Goal: Task Accomplishment & Management: Manage account settings

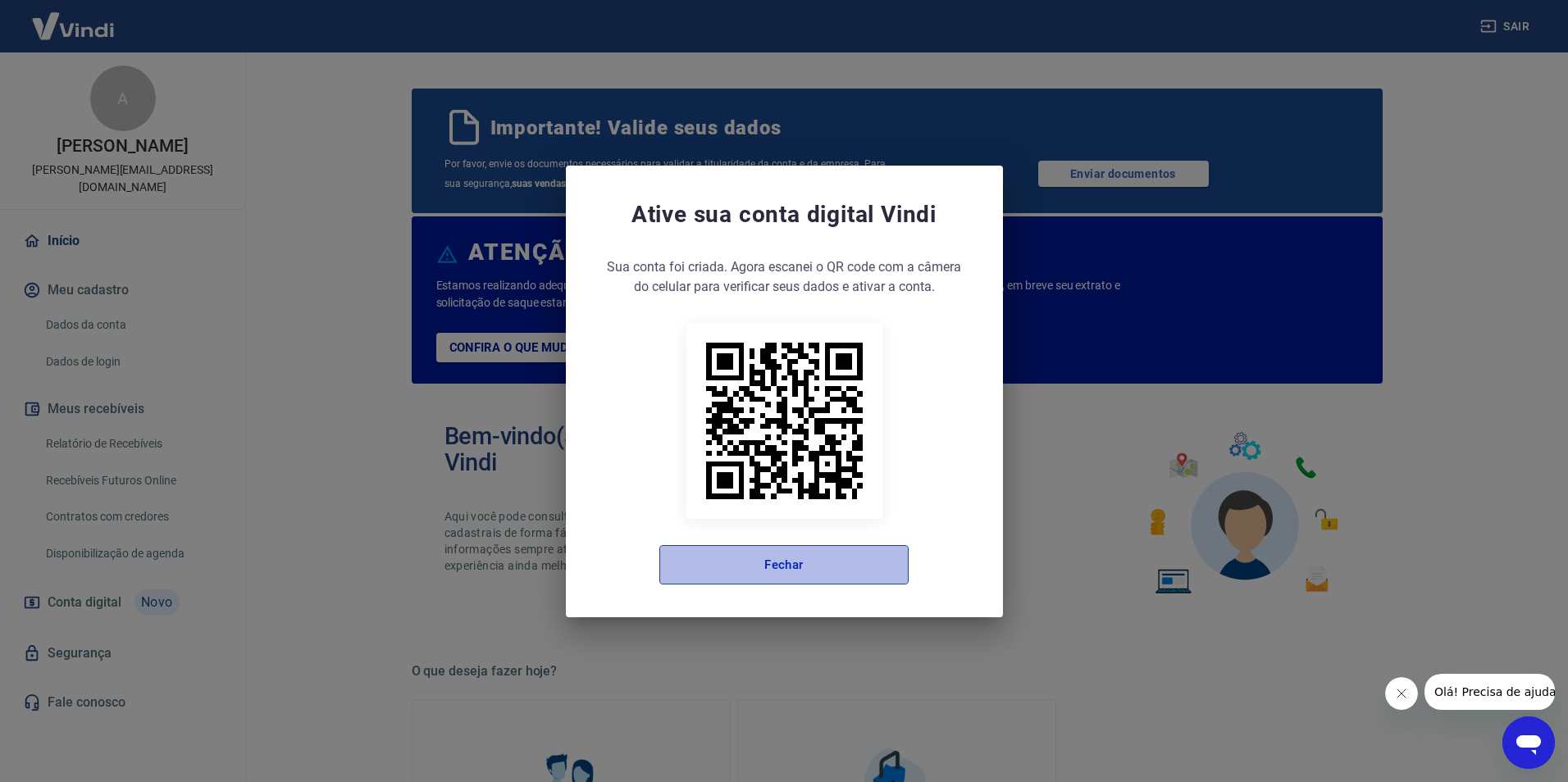
drag, startPoint x: 878, startPoint y: 570, endPoint x: 712, endPoint y: 547, distance: 167.6
click at [878, 569] on button "Fechar" at bounding box center [784, 565] width 249 height 40
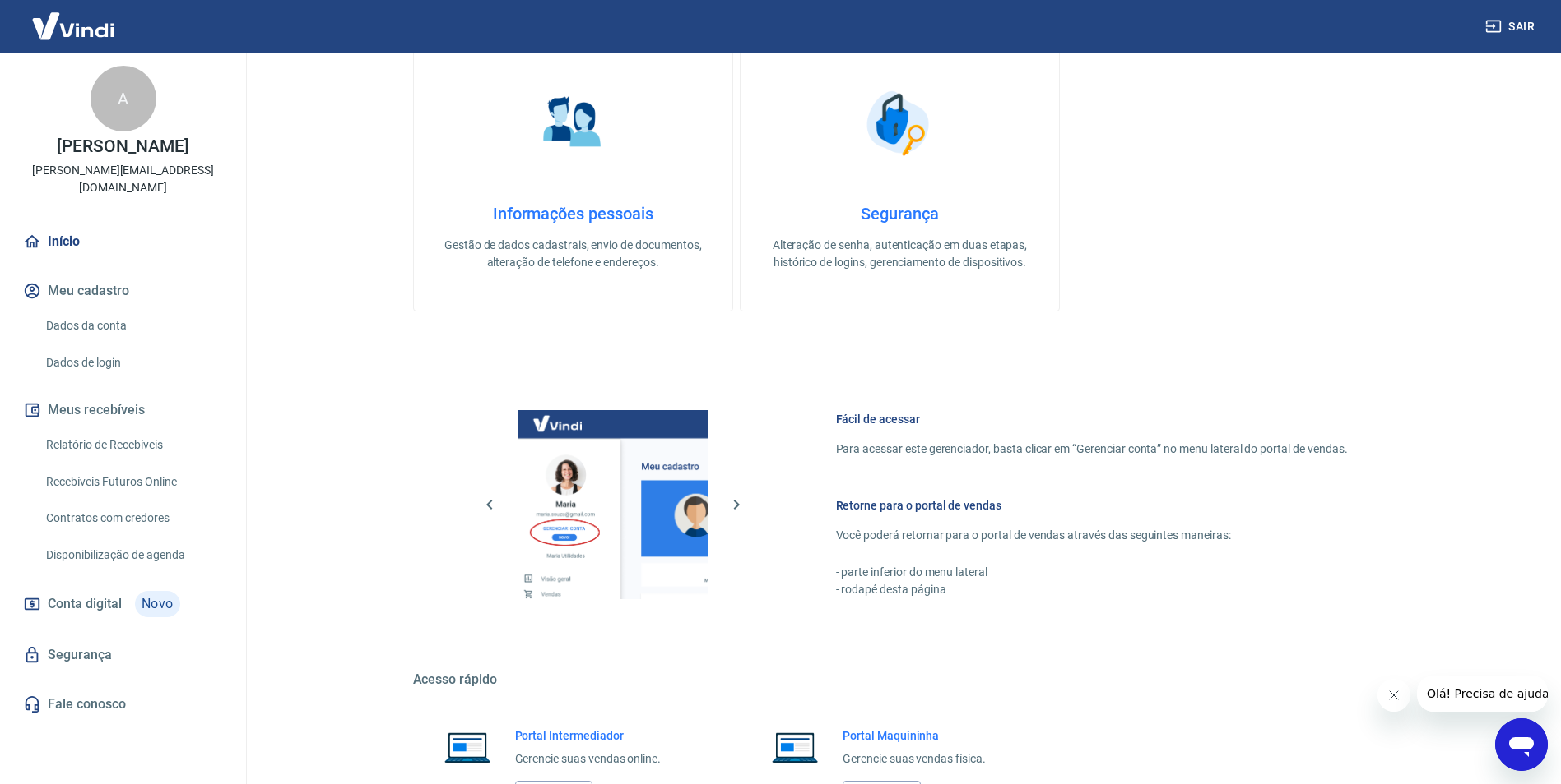
scroll to position [740, 0]
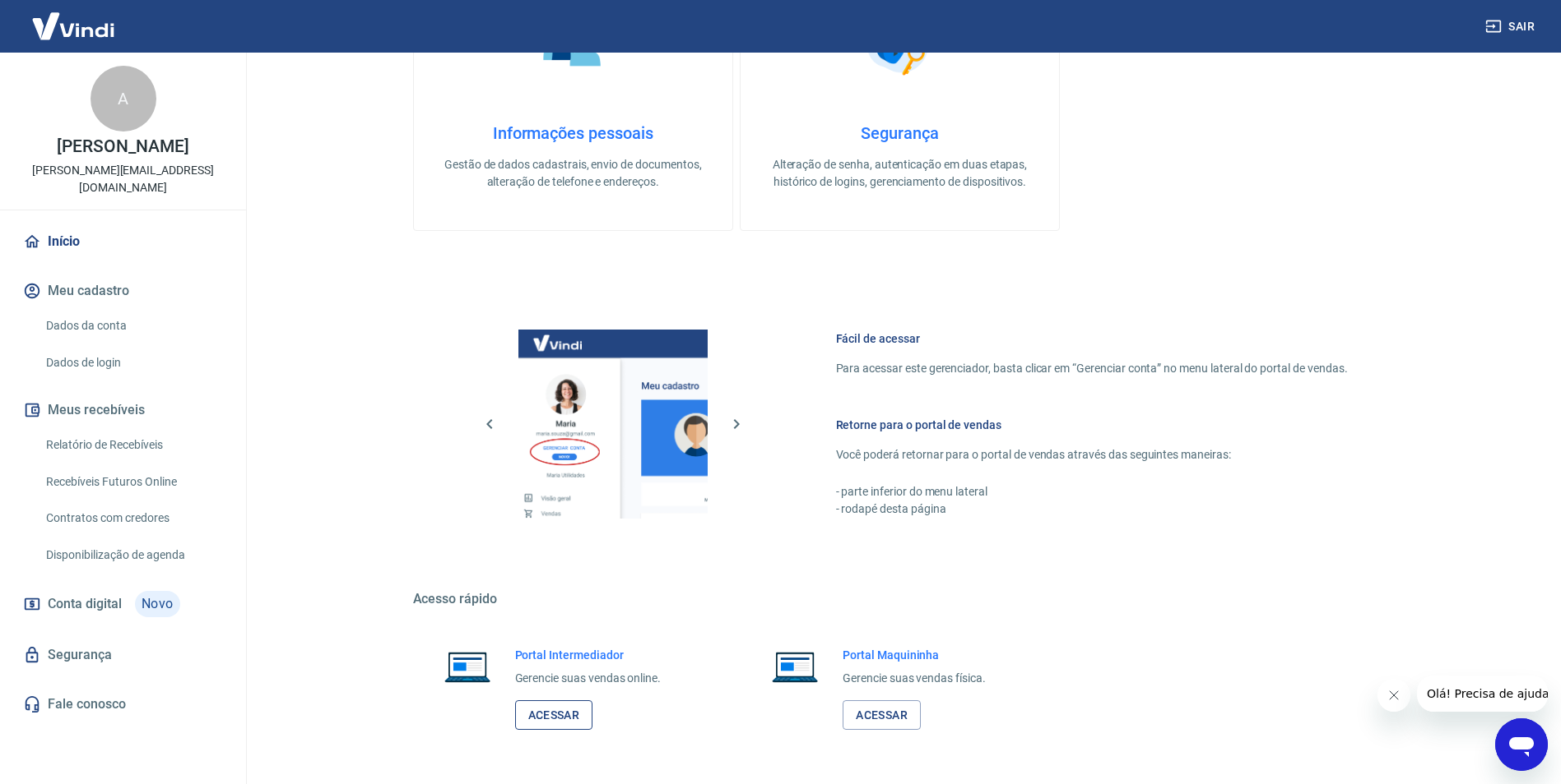
click at [554, 716] on link "Acessar" at bounding box center [554, 716] width 78 height 31
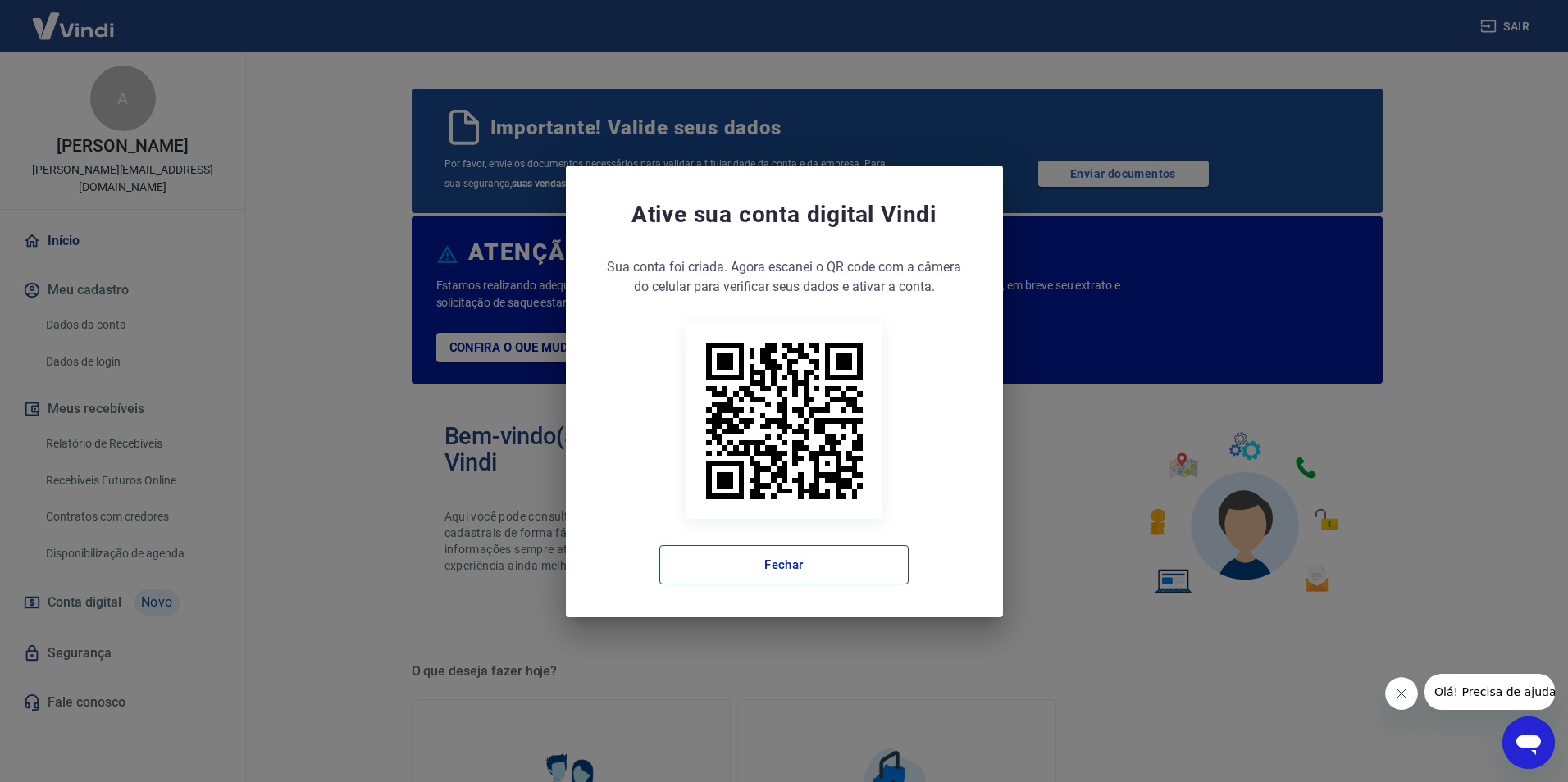
click at [763, 556] on button "Fechar" at bounding box center [784, 565] width 249 height 40
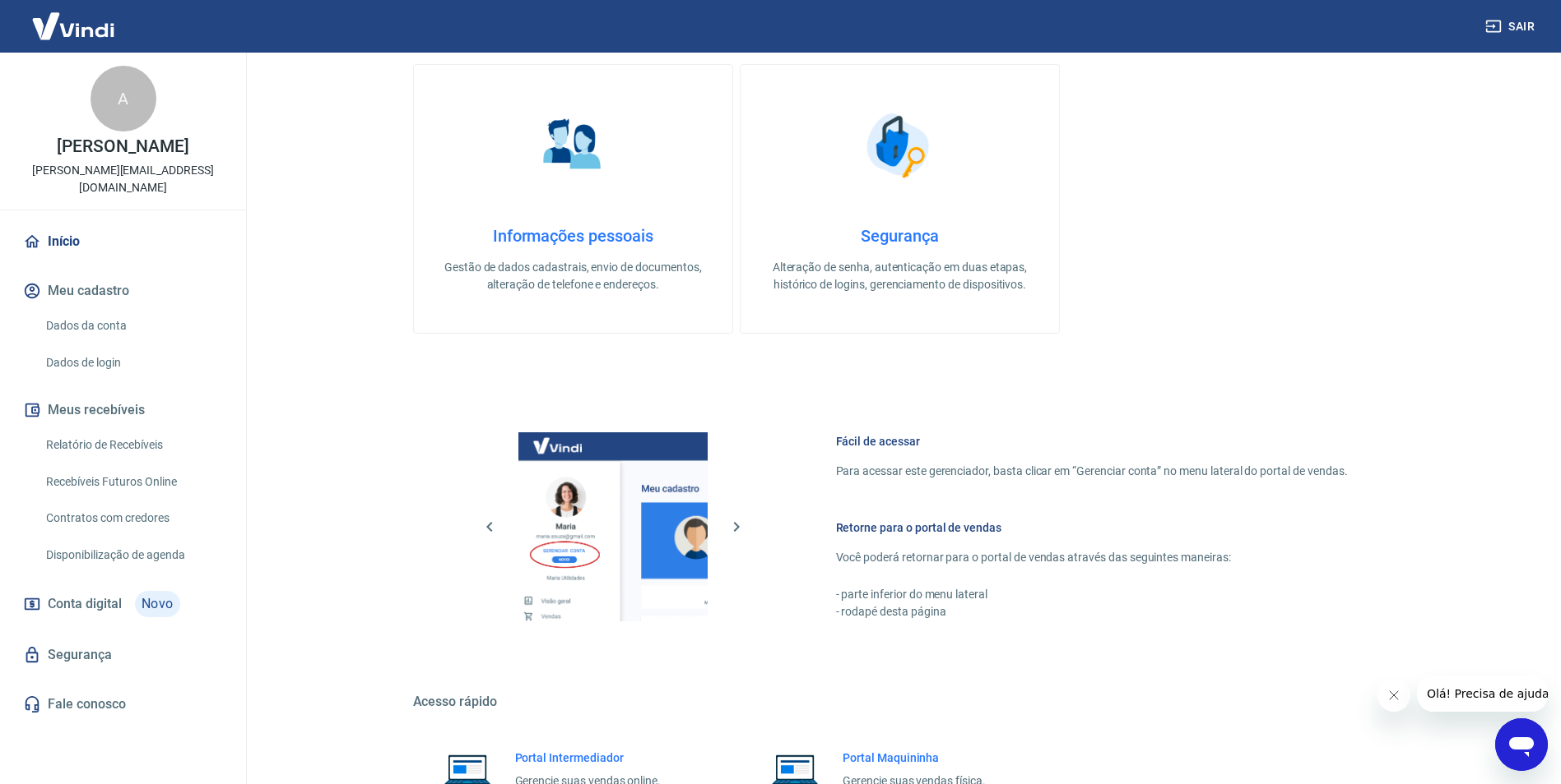
scroll to position [796, 0]
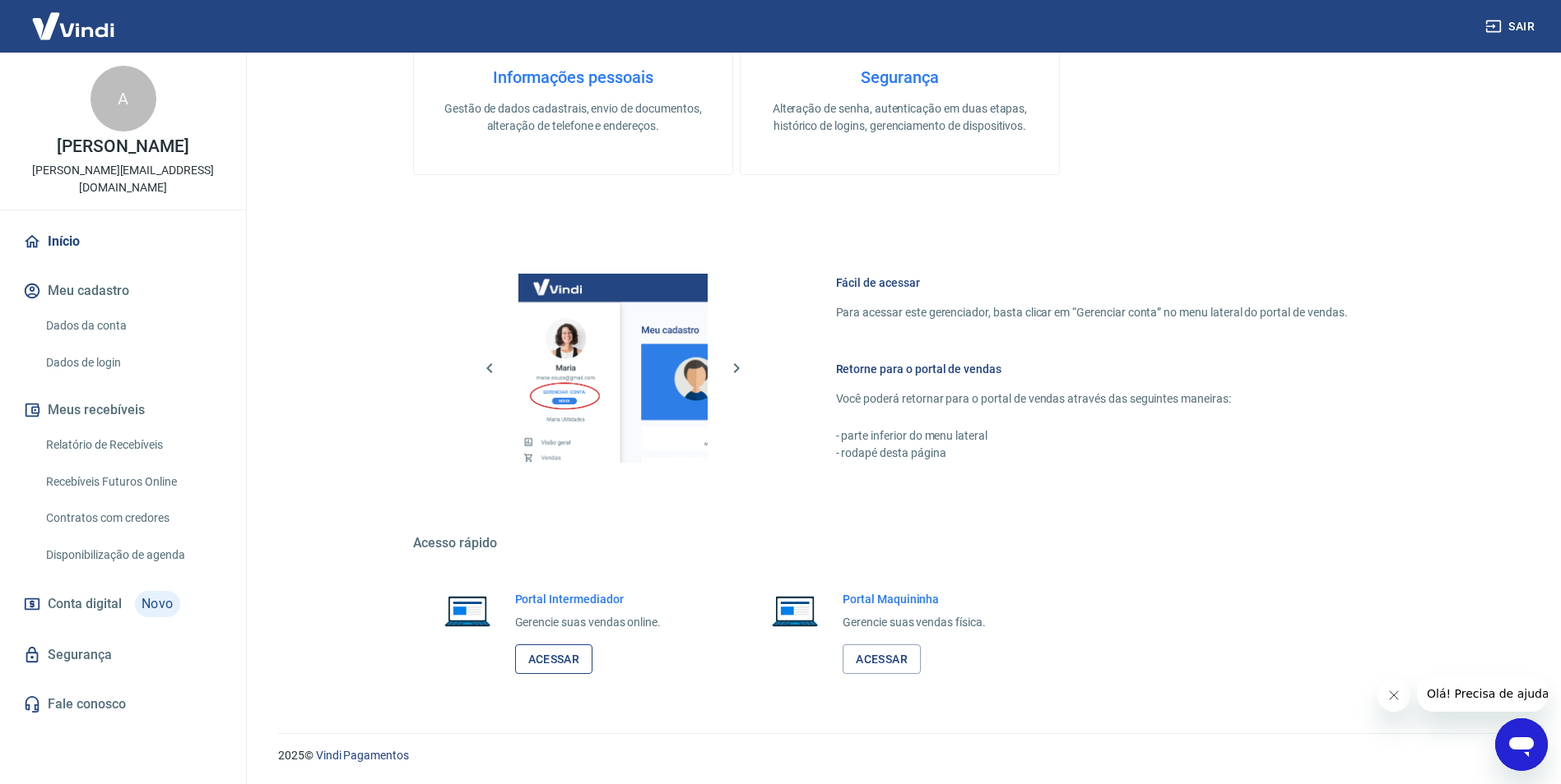
click at [546, 661] on link "Acessar" at bounding box center [554, 660] width 78 height 31
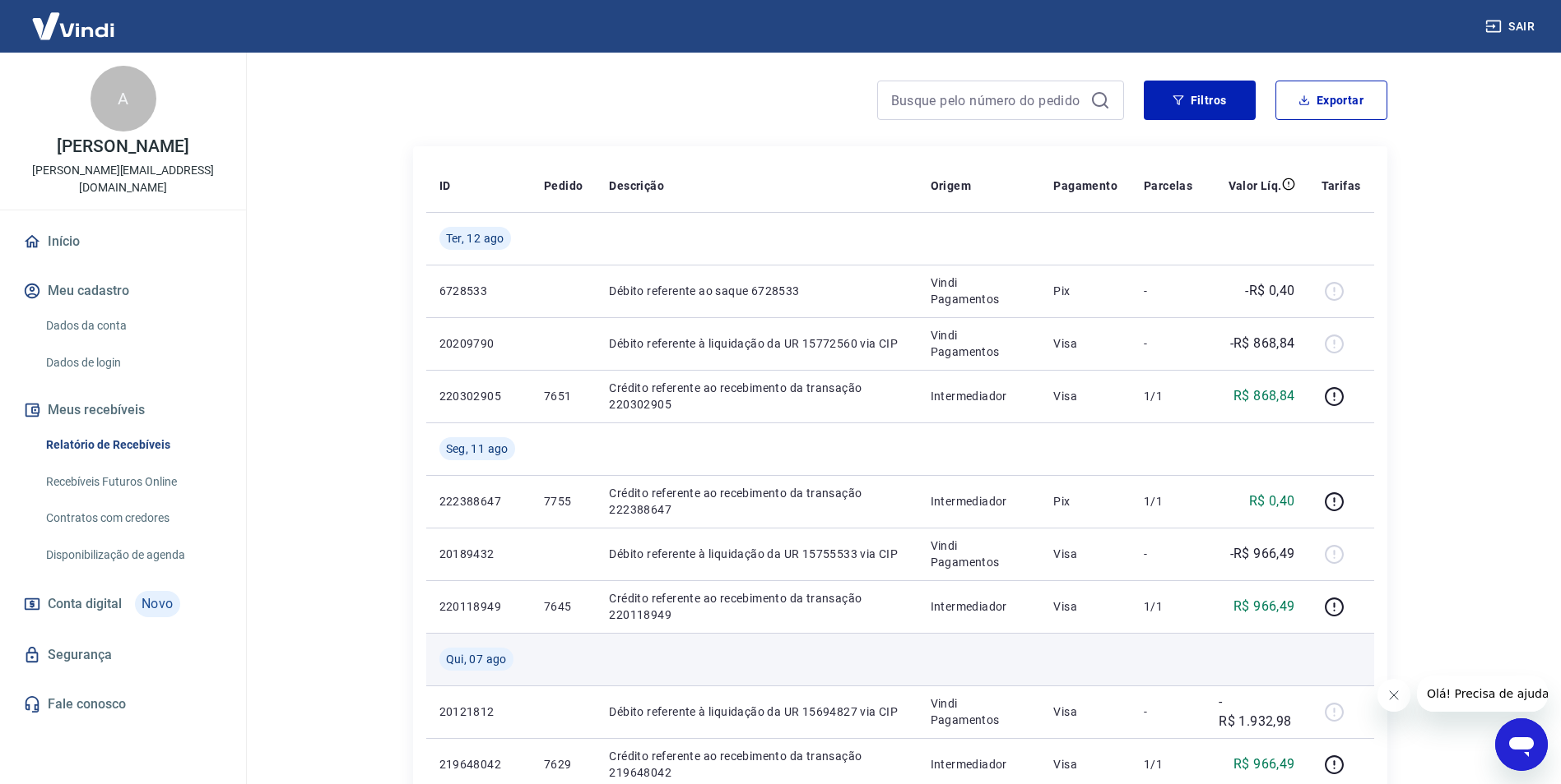
scroll to position [165, 0]
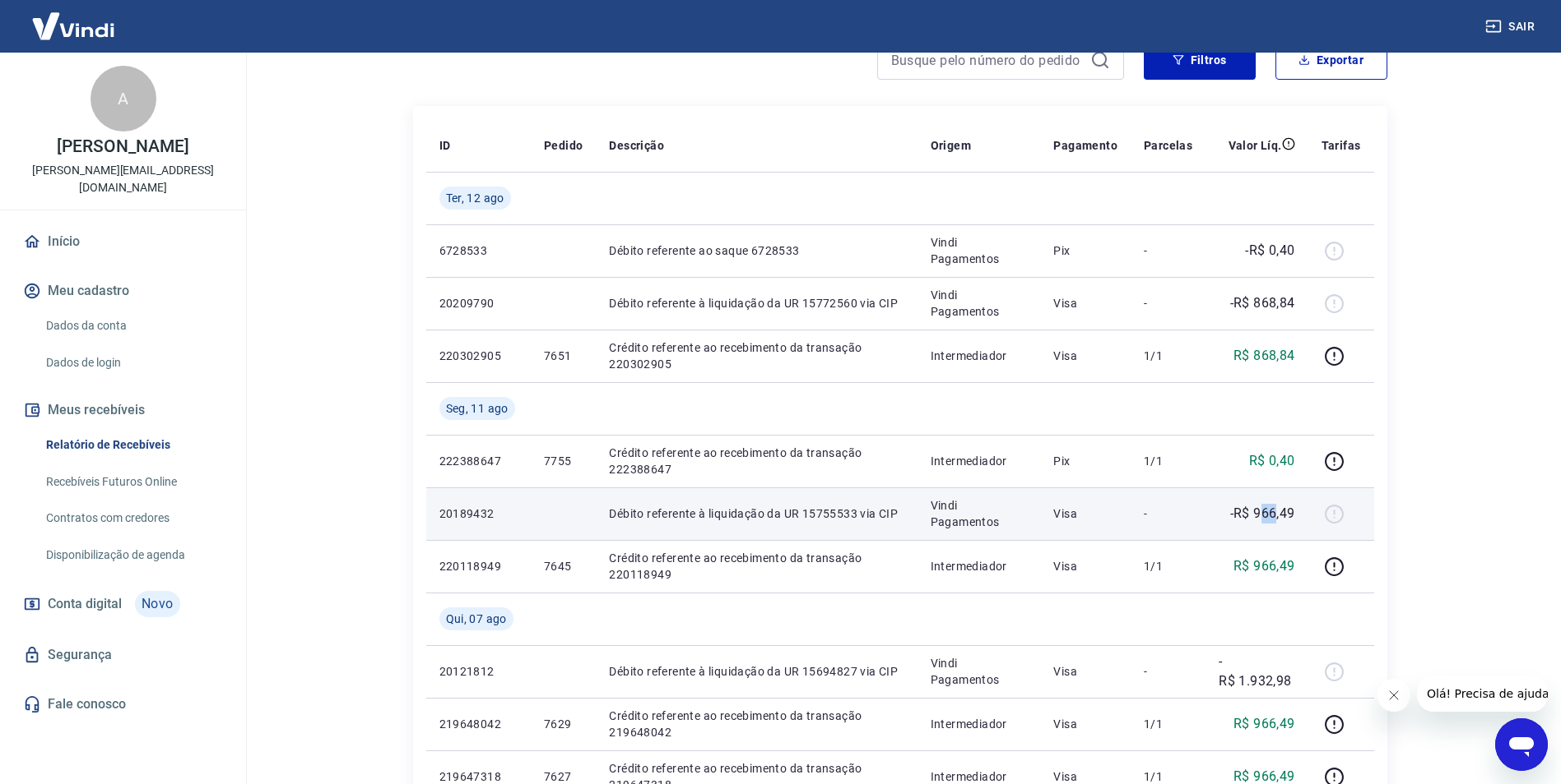
drag, startPoint x: 1259, startPoint y: 517, endPoint x: 1278, endPoint y: 517, distance: 19.0
click at [1278, 517] on p "-R$ 966,49" at bounding box center [1262, 514] width 65 height 20
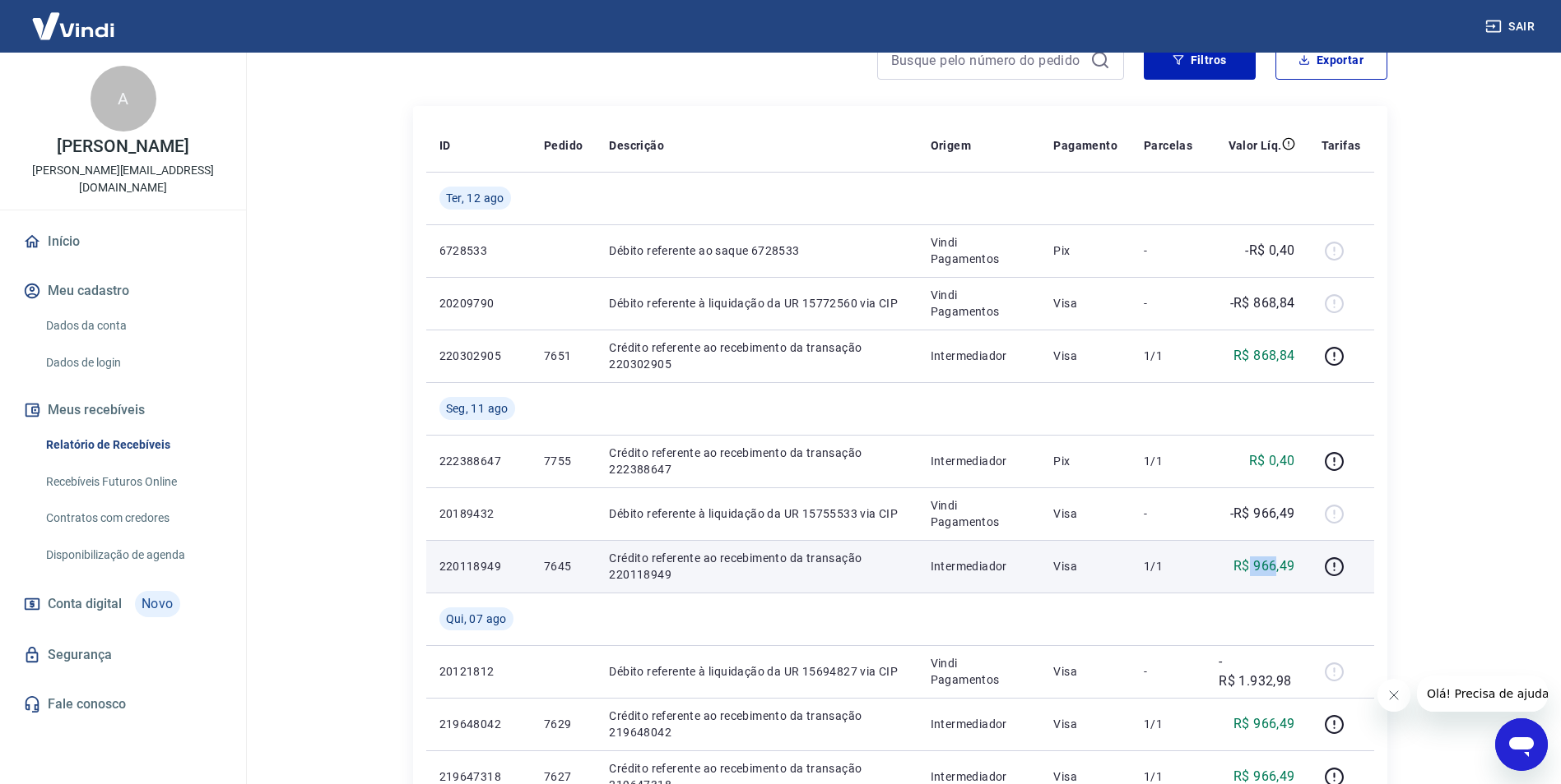
drag, startPoint x: 1278, startPoint y: 517, endPoint x: 1275, endPoint y: 582, distance: 65.1
click at [1275, 582] on td "R$ 966,49" at bounding box center [1256, 566] width 102 height 53
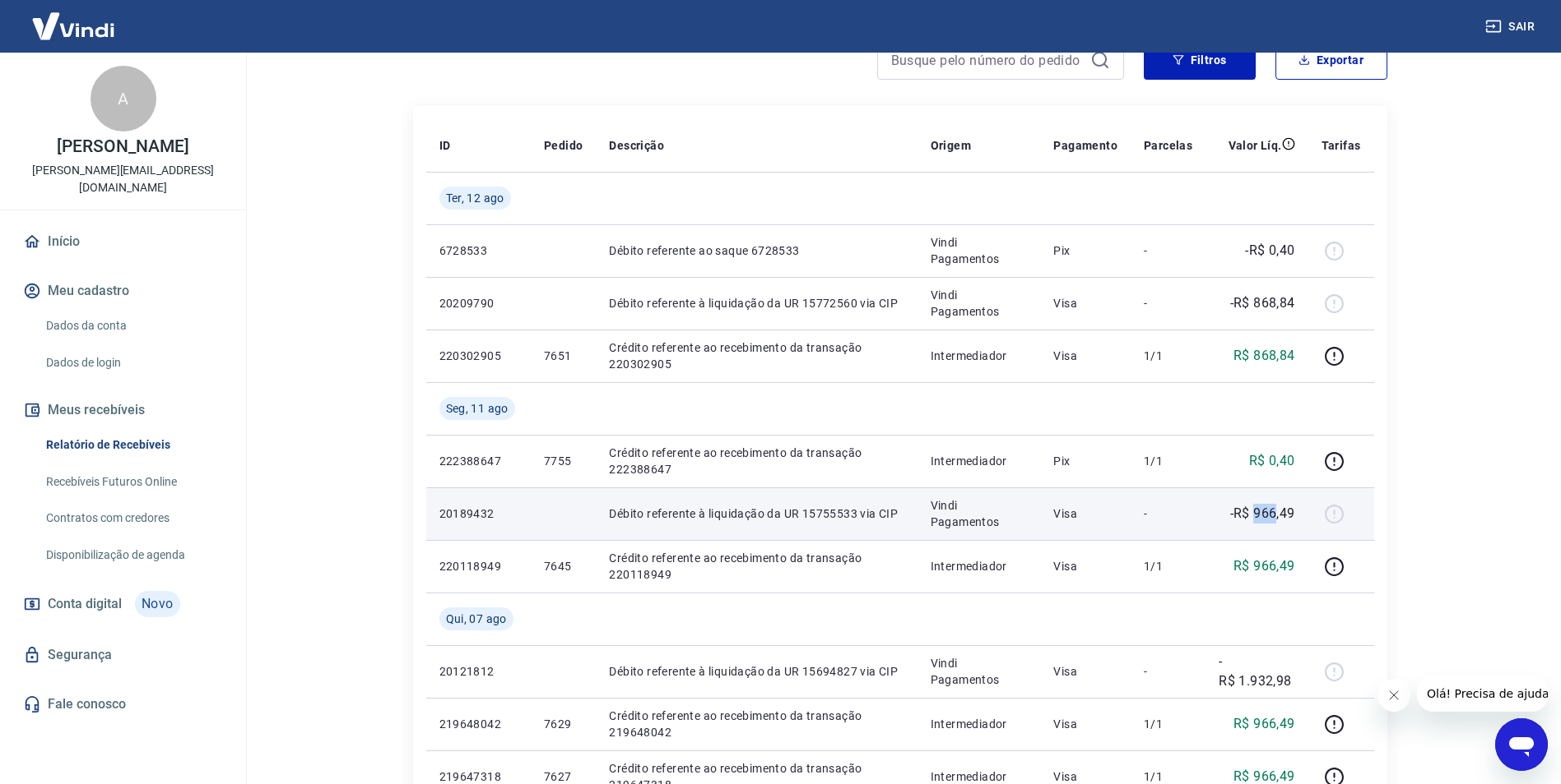
drag, startPoint x: 1275, startPoint y: 582, endPoint x: 1279, endPoint y: 522, distance: 60.1
click at [1279, 522] on p "-R$ 966,49" at bounding box center [1262, 514] width 65 height 20
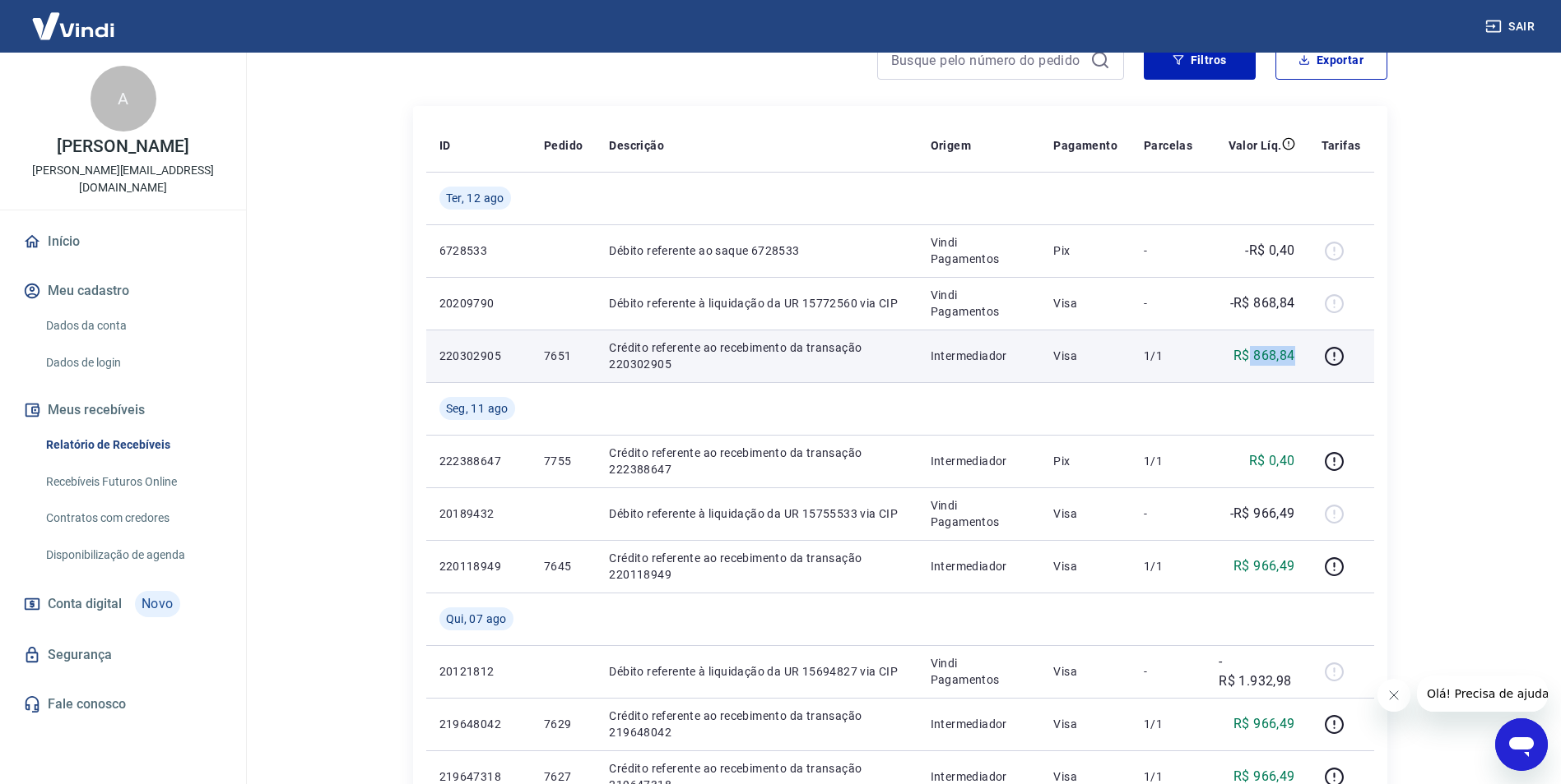
click at [1303, 357] on td "R$ 868,84" at bounding box center [1256, 355] width 102 height 53
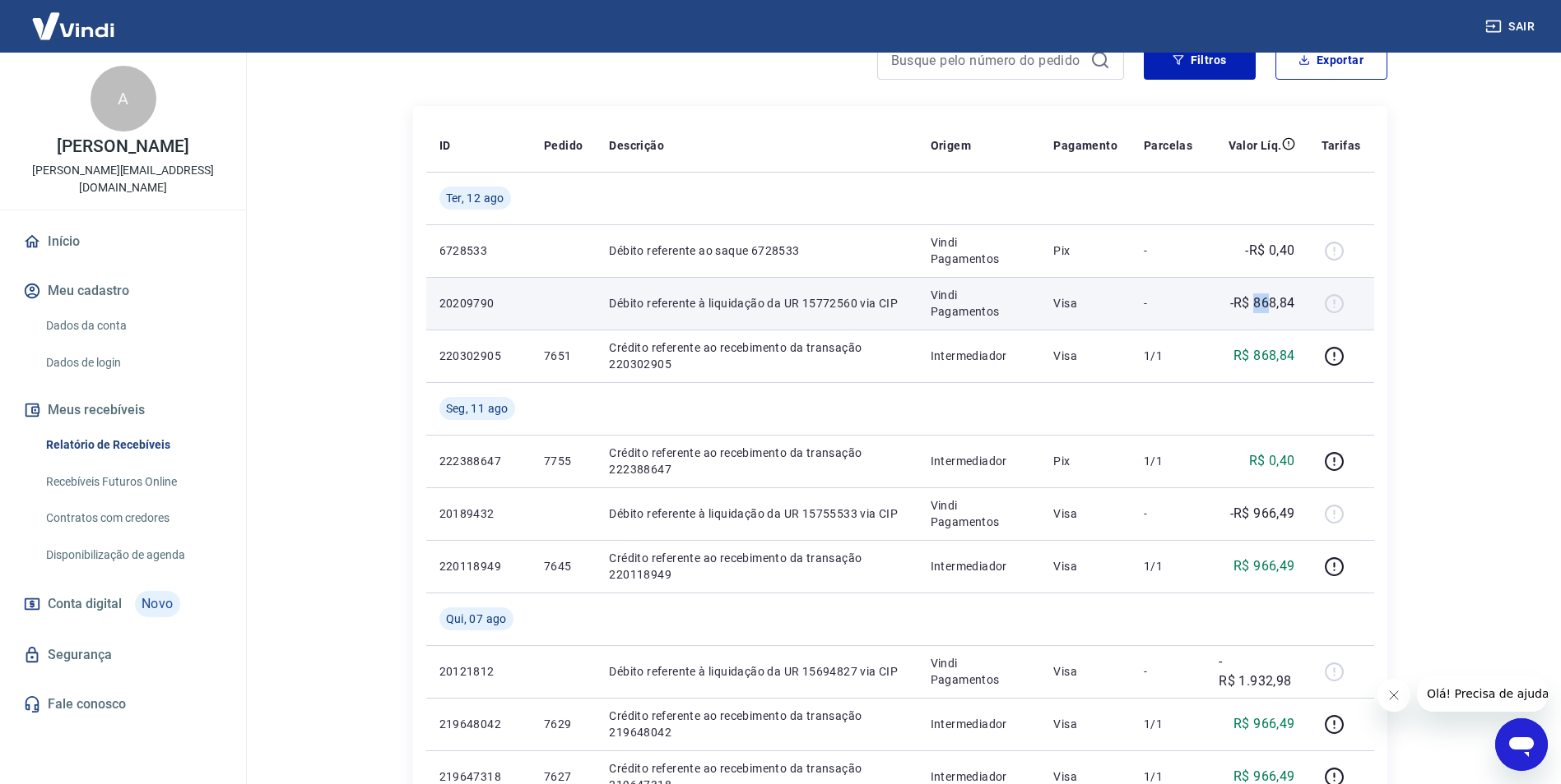
drag, startPoint x: 1303, startPoint y: 357, endPoint x: 1275, endPoint y: 301, distance: 62.6
click at [1273, 301] on p "-R$ 868,84" at bounding box center [1262, 304] width 65 height 20
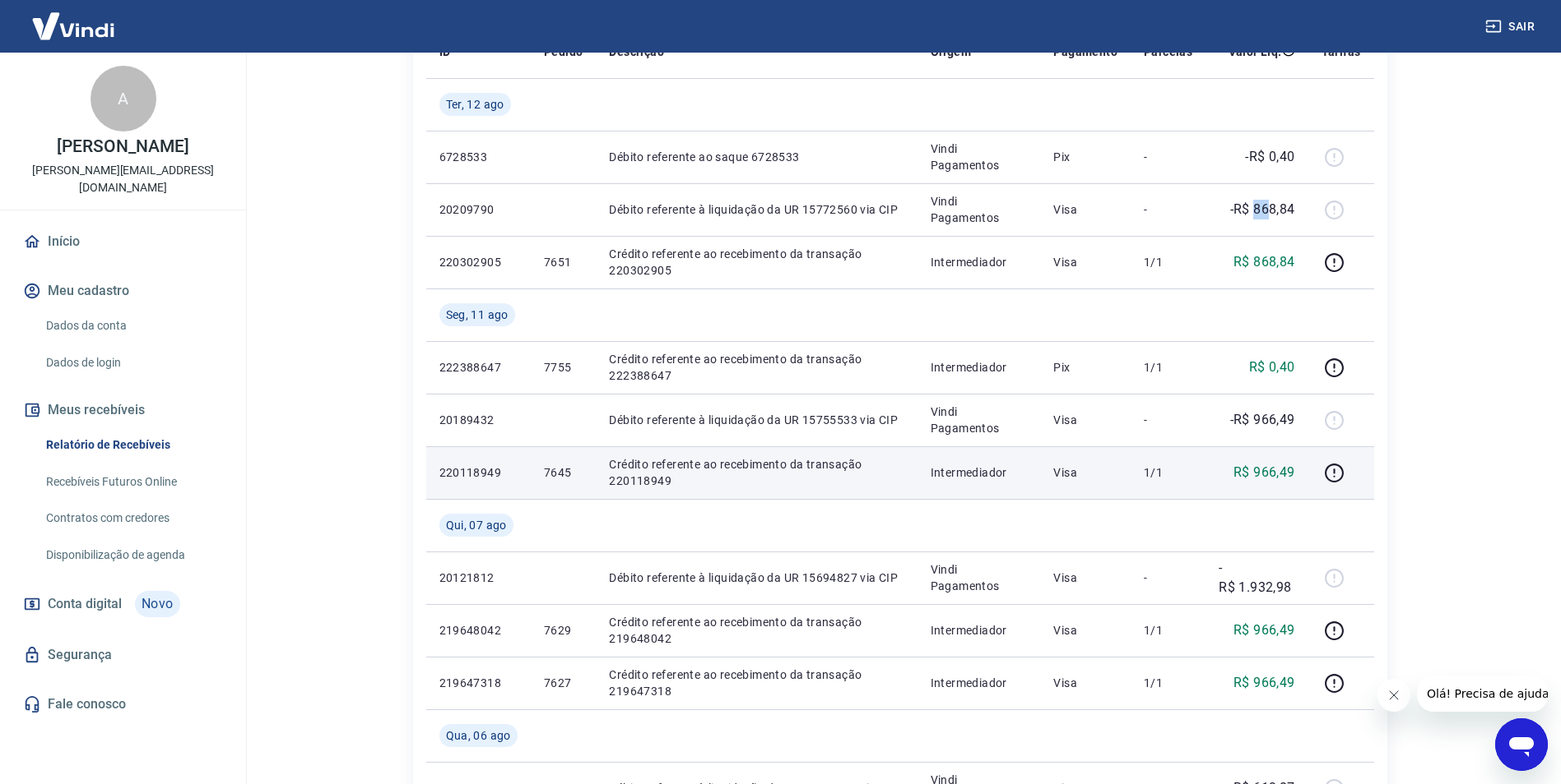
scroll to position [493, 0]
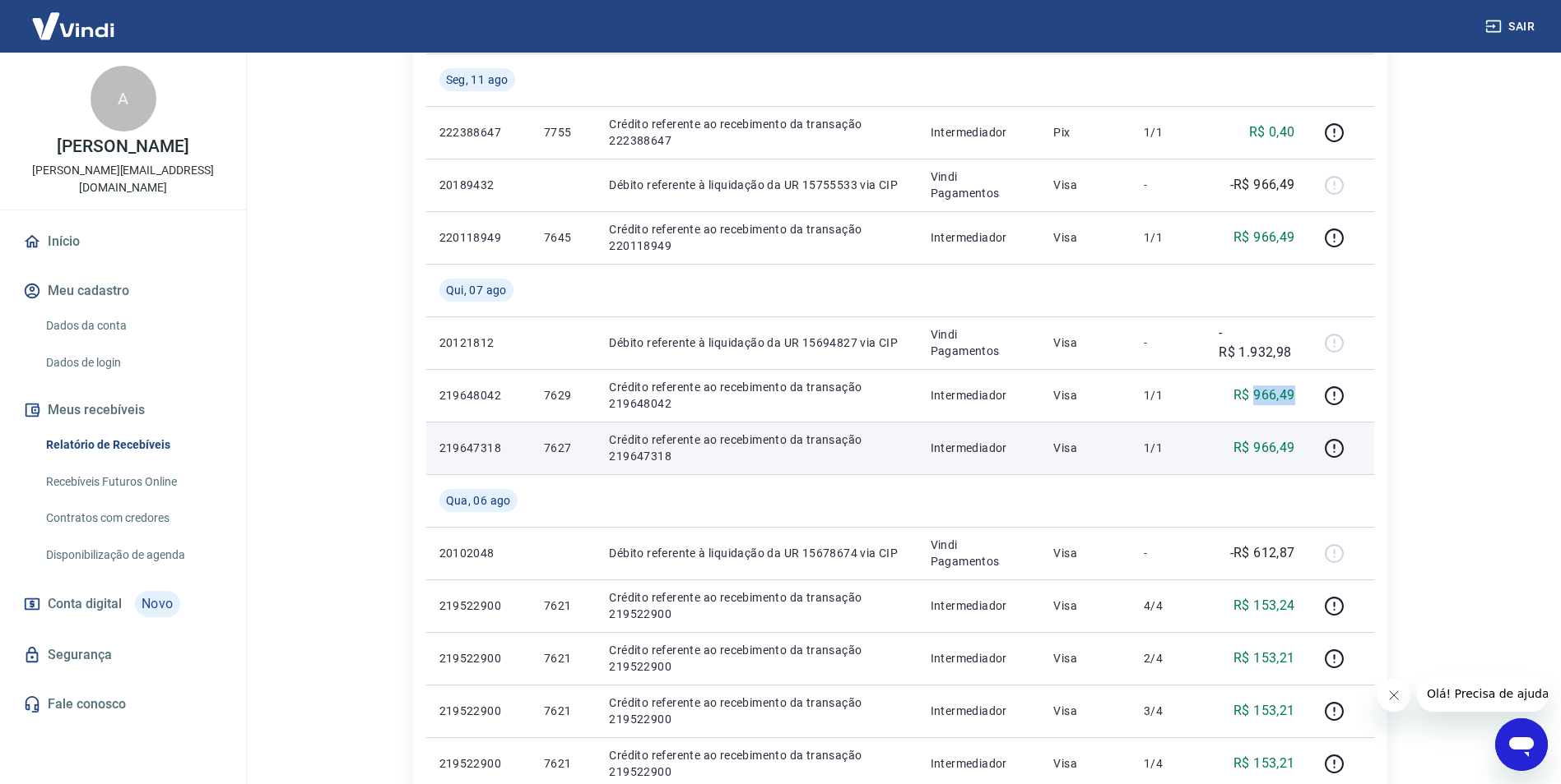
drag, startPoint x: 1272, startPoint y: 402, endPoint x: 1299, endPoint y: 436, distance: 43.4
click at [1299, 431] on tbody "Ter, 12 ago 6728533 Débito referente ao saque 6728533 Vindi Pagamentos Pix - -R…" at bounding box center [900, 501] width 947 height 1316
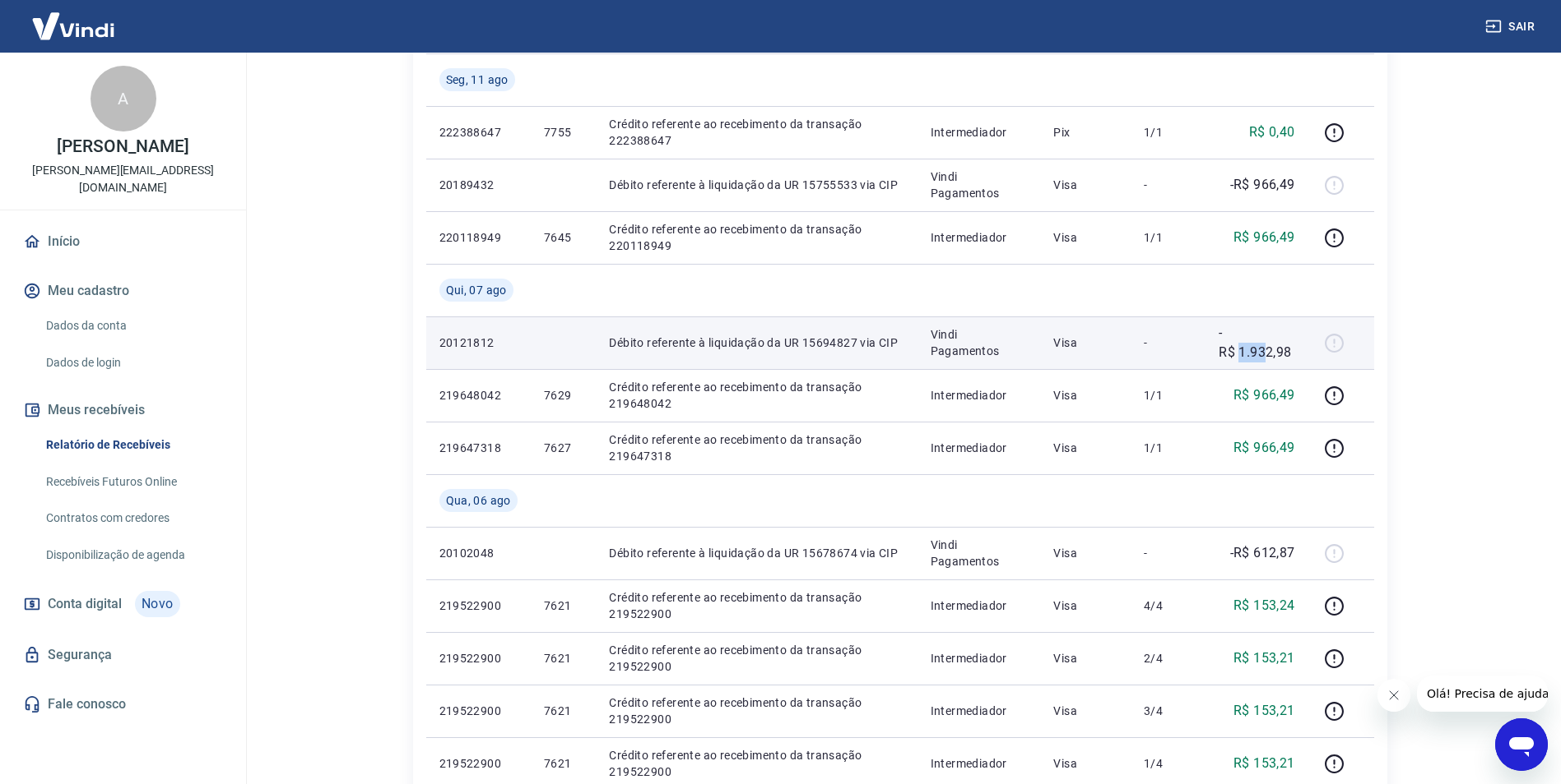
drag, startPoint x: 1299, startPoint y: 436, endPoint x: 1265, endPoint y: 352, distance: 90.6
click at [1265, 352] on p "-R$ 1.932,98" at bounding box center [1256, 343] width 75 height 40
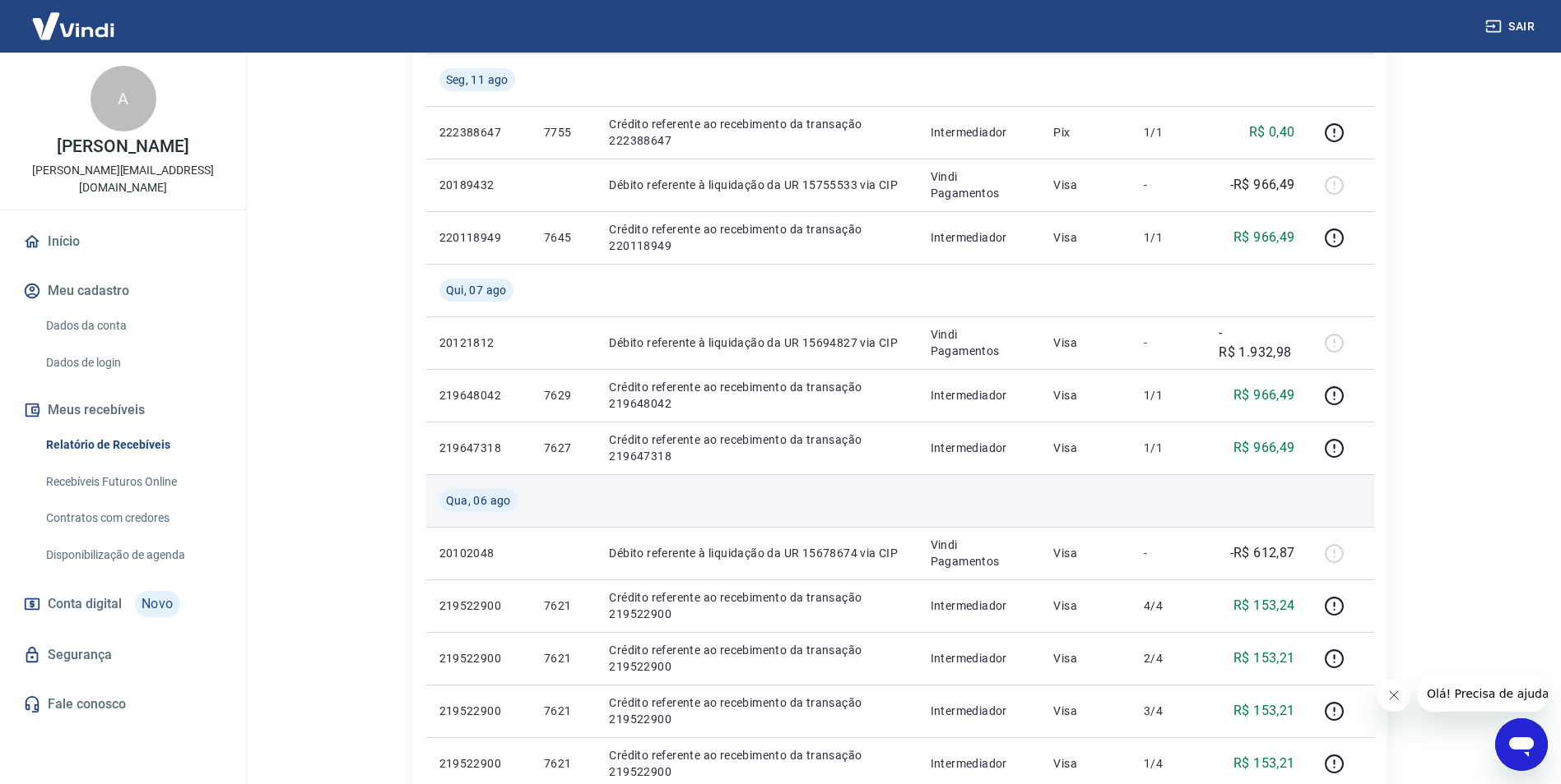
drag, startPoint x: 1265, startPoint y: 352, endPoint x: 1269, endPoint y: 494, distance: 142.1
click at [1266, 492] on td at bounding box center [1256, 500] width 102 height 53
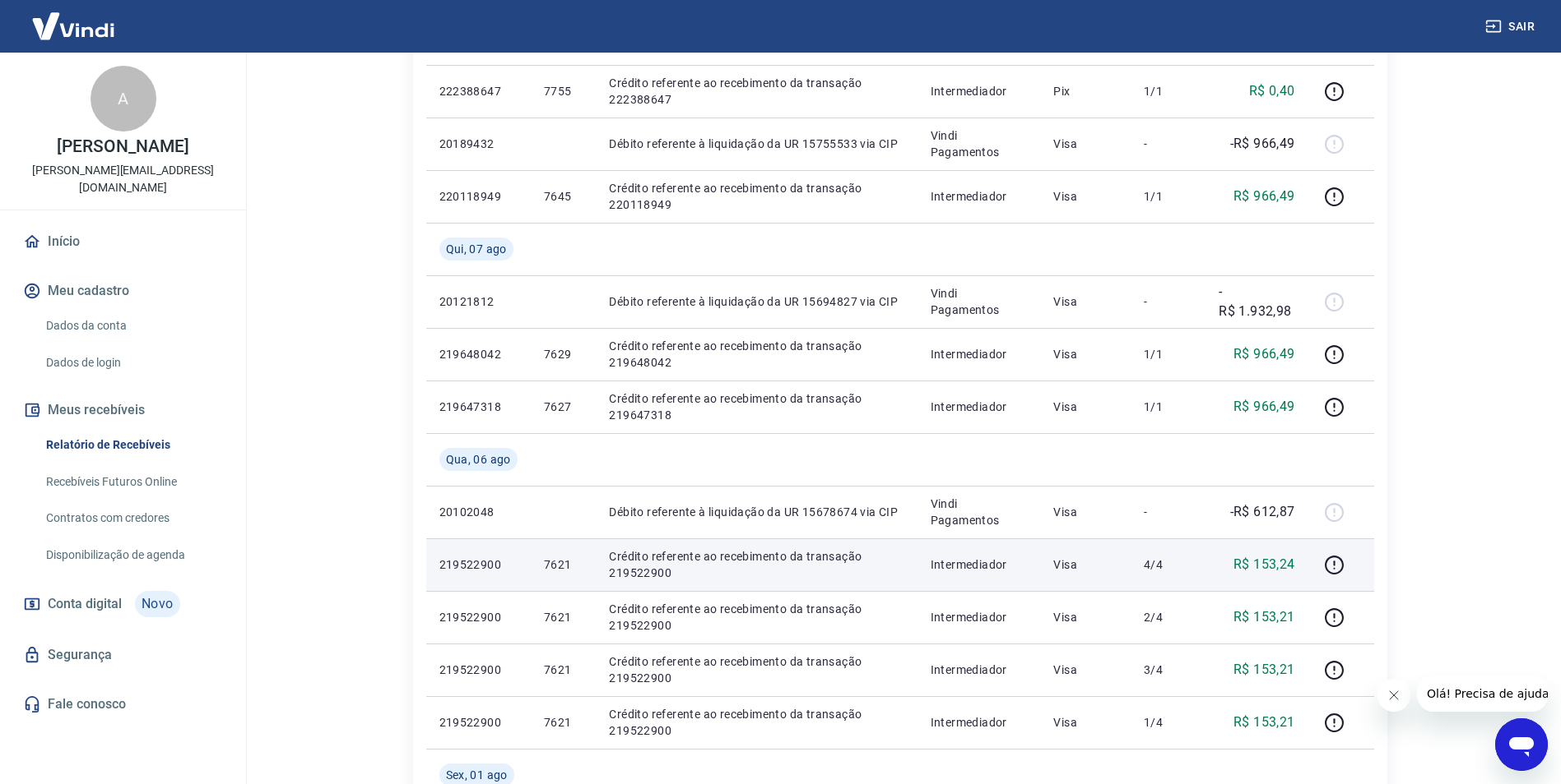
scroll to position [576, 0]
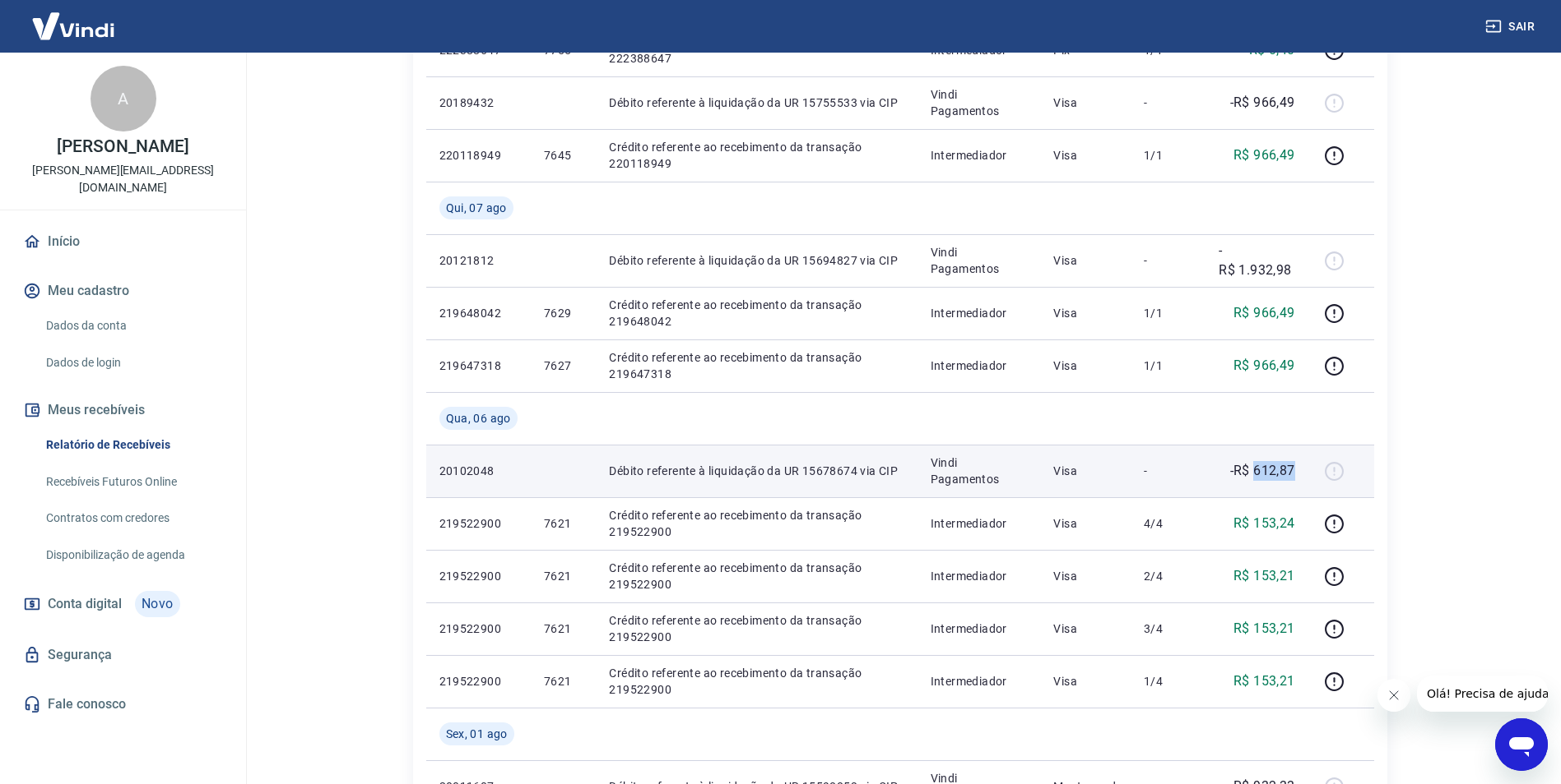
drag, startPoint x: 1254, startPoint y: 470, endPoint x: 1304, endPoint y: 474, distance: 50.2
click at [1304, 474] on td "-R$ 612,87" at bounding box center [1256, 470] width 102 height 53
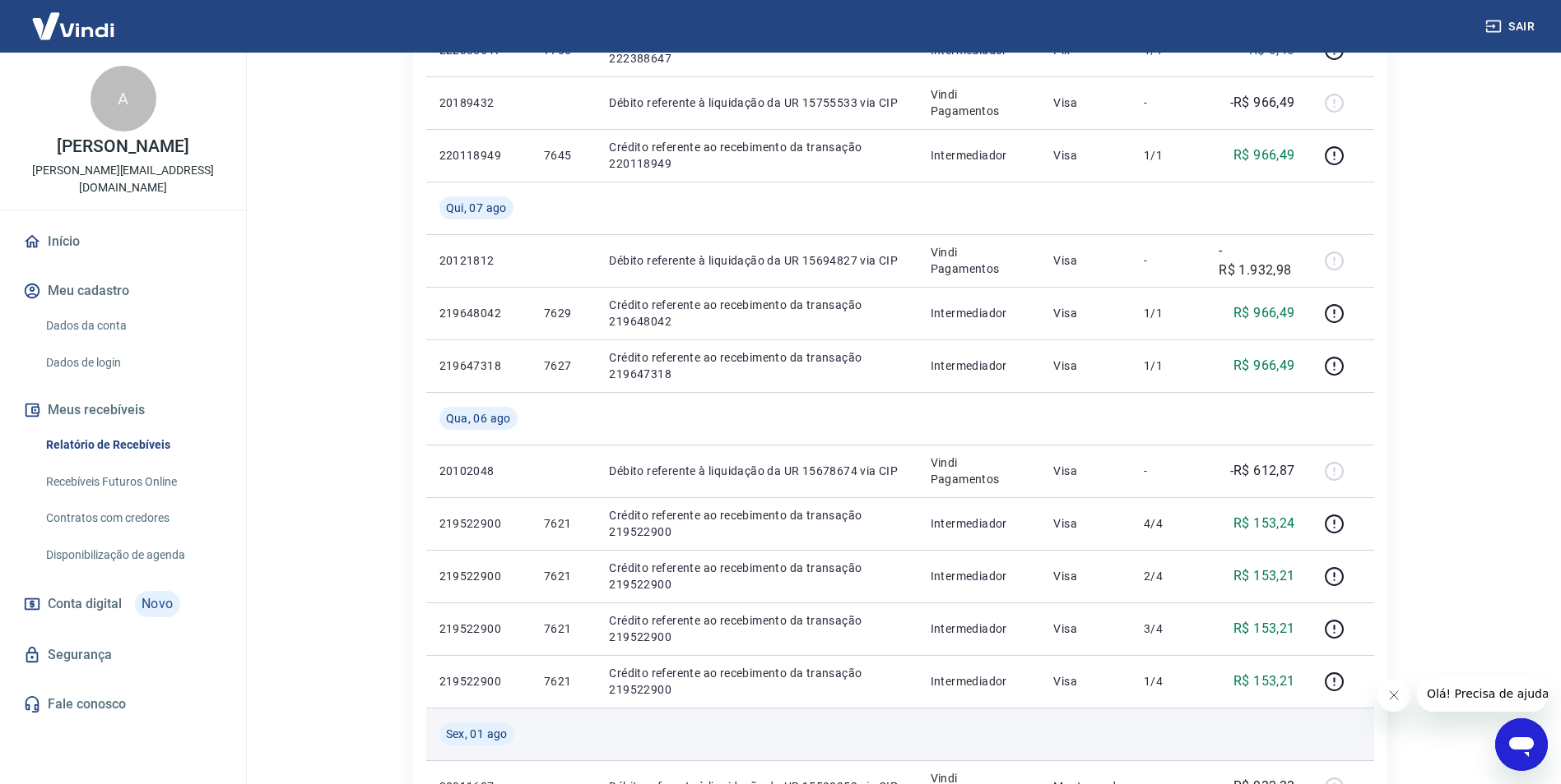
click at [1287, 735] on td at bounding box center [1256, 733] width 102 height 53
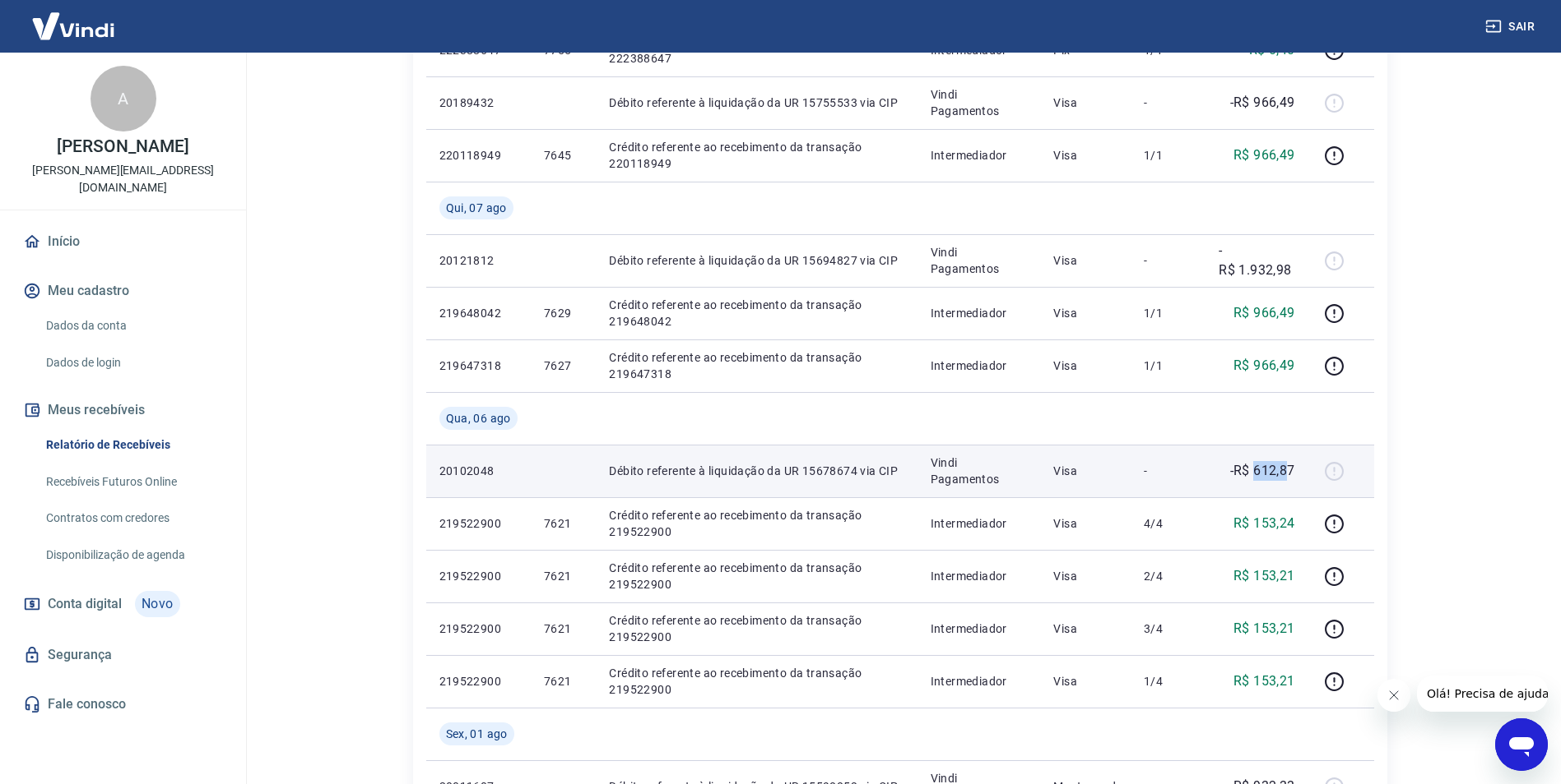
drag, startPoint x: 1257, startPoint y: 475, endPoint x: 1292, endPoint y: 483, distance: 35.9
click at [1292, 479] on p "-R$ 612,87" at bounding box center [1262, 471] width 65 height 20
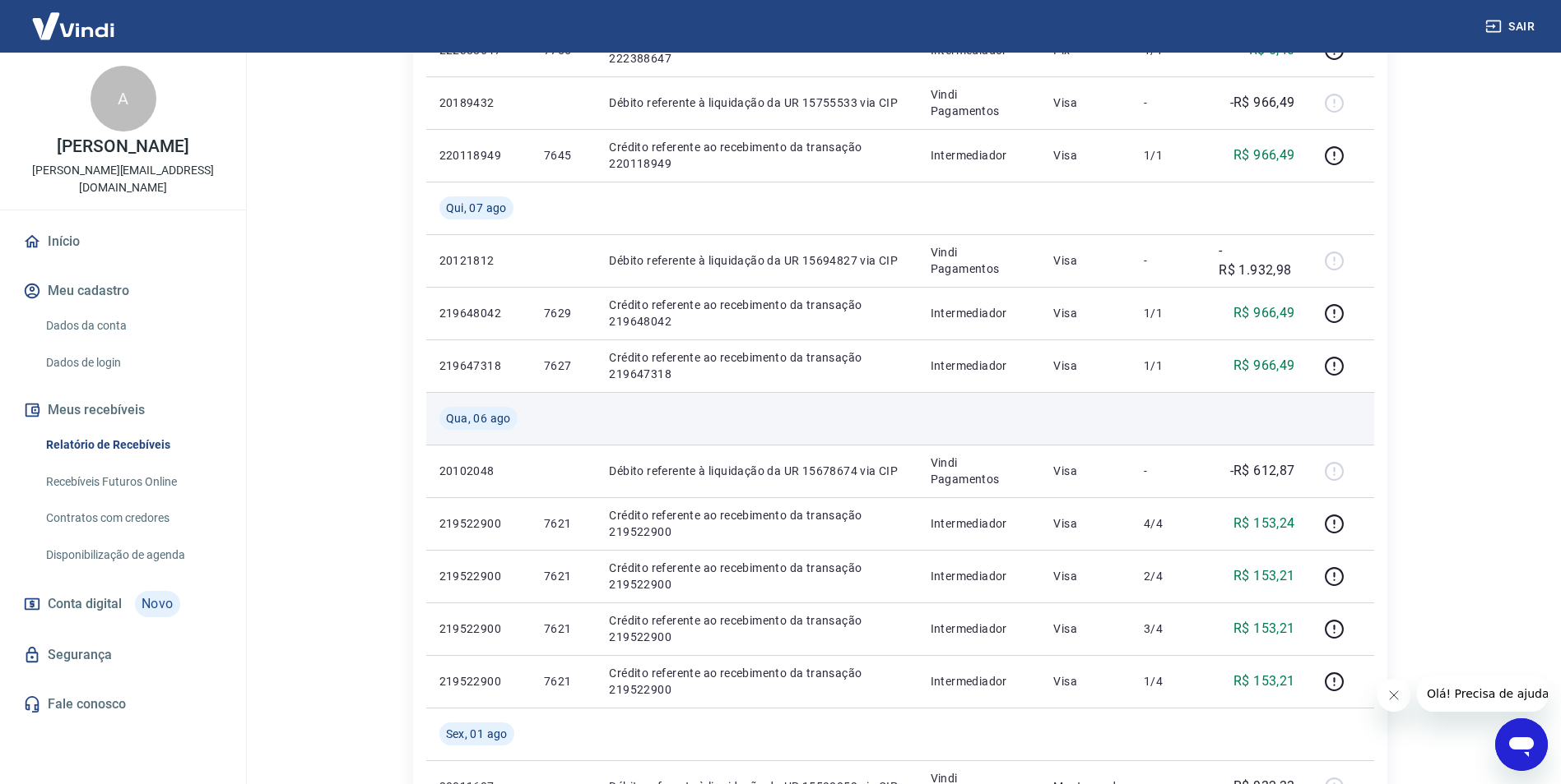
click at [1194, 442] on td at bounding box center [1167, 418] width 74 height 53
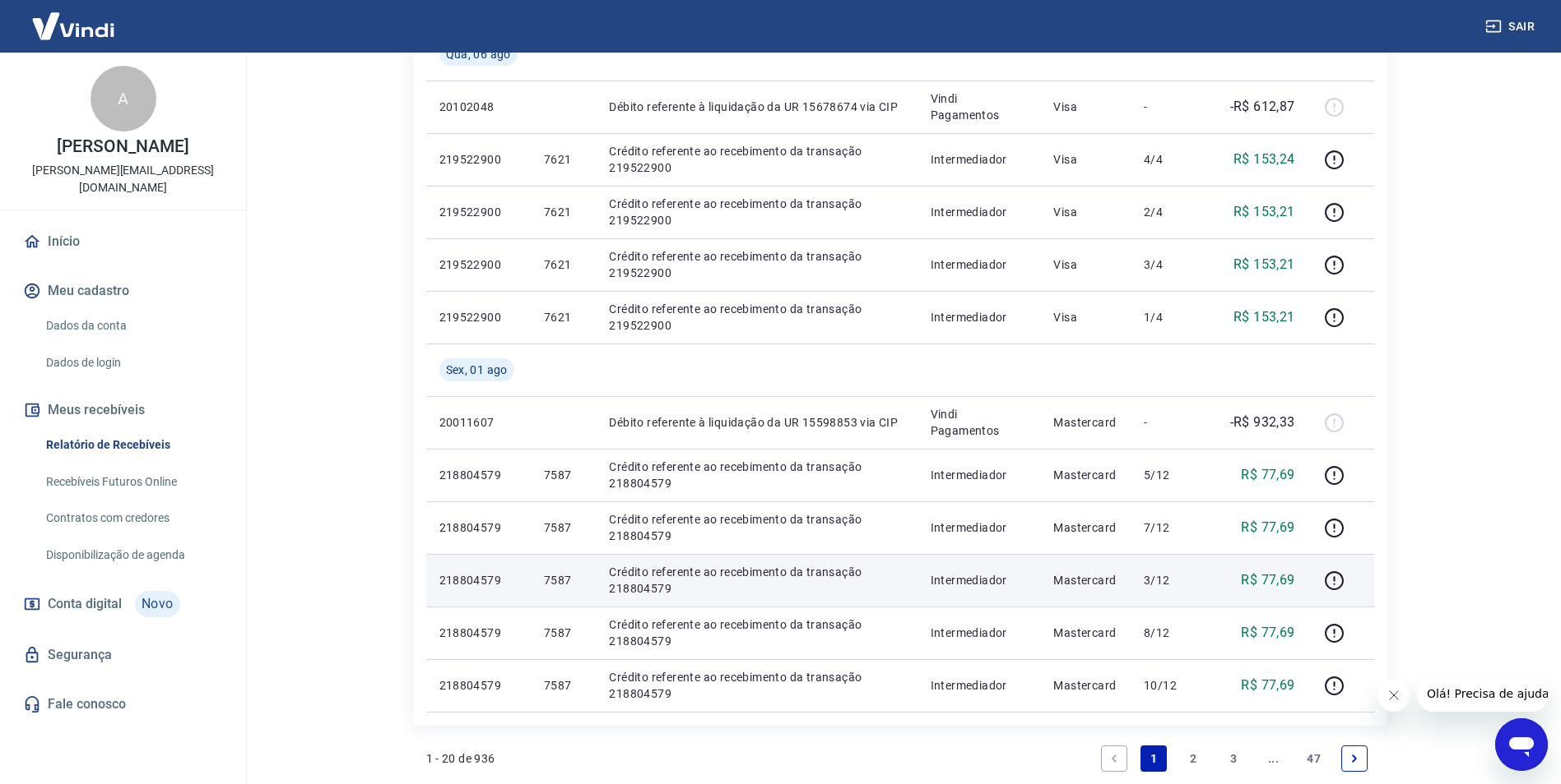
scroll to position [1069, 0]
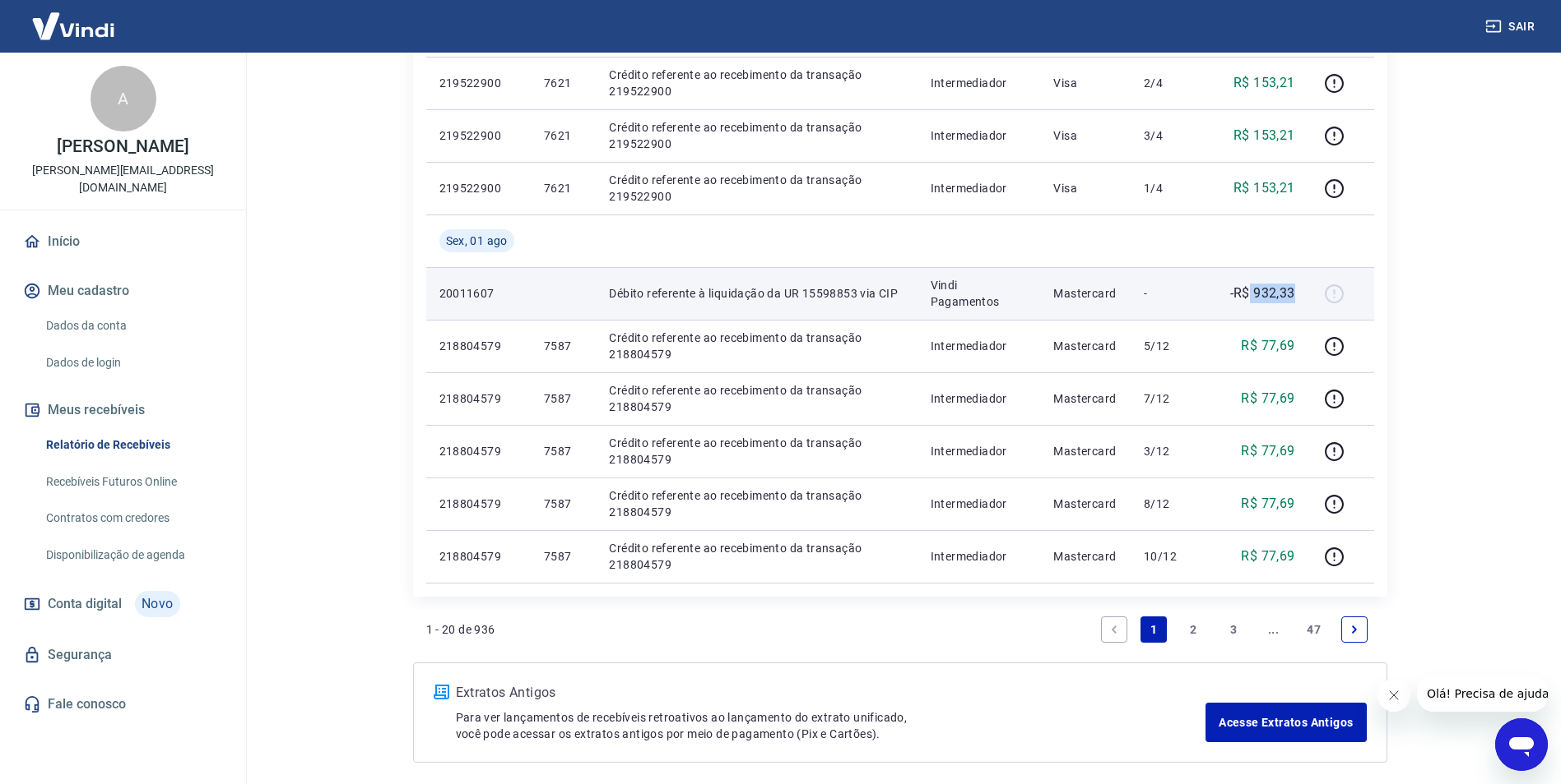
drag, startPoint x: 1250, startPoint y: 291, endPoint x: 1305, endPoint y: 302, distance: 56.1
click at [1305, 302] on td "-R$ 932,33" at bounding box center [1256, 293] width 102 height 53
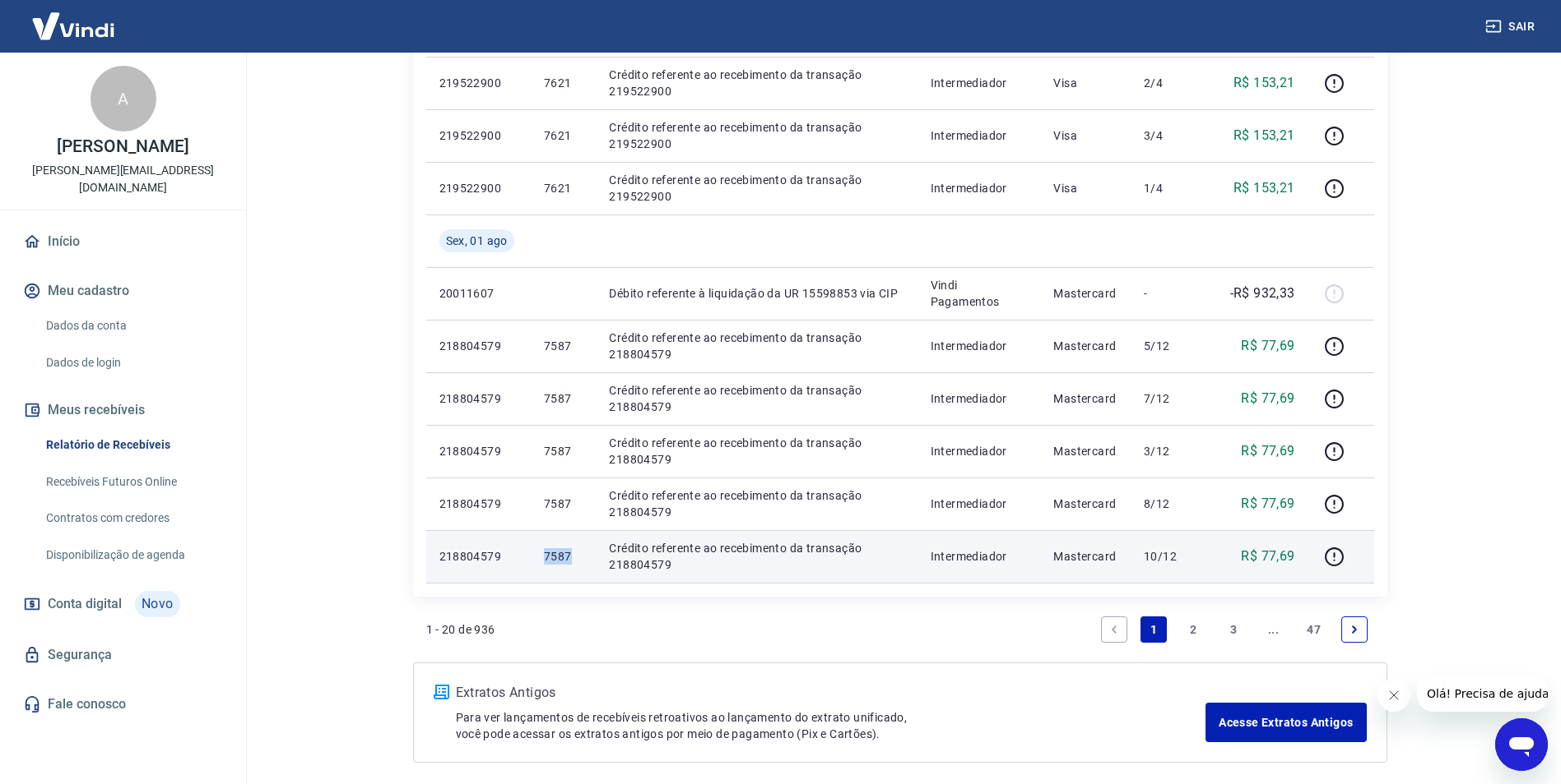
drag, startPoint x: 541, startPoint y: 552, endPoint x: 570, endPoint y: 555, distance: 29.2
click at [570, 555] on td "7587" at bounding box center [562, 556] width 65 height 53
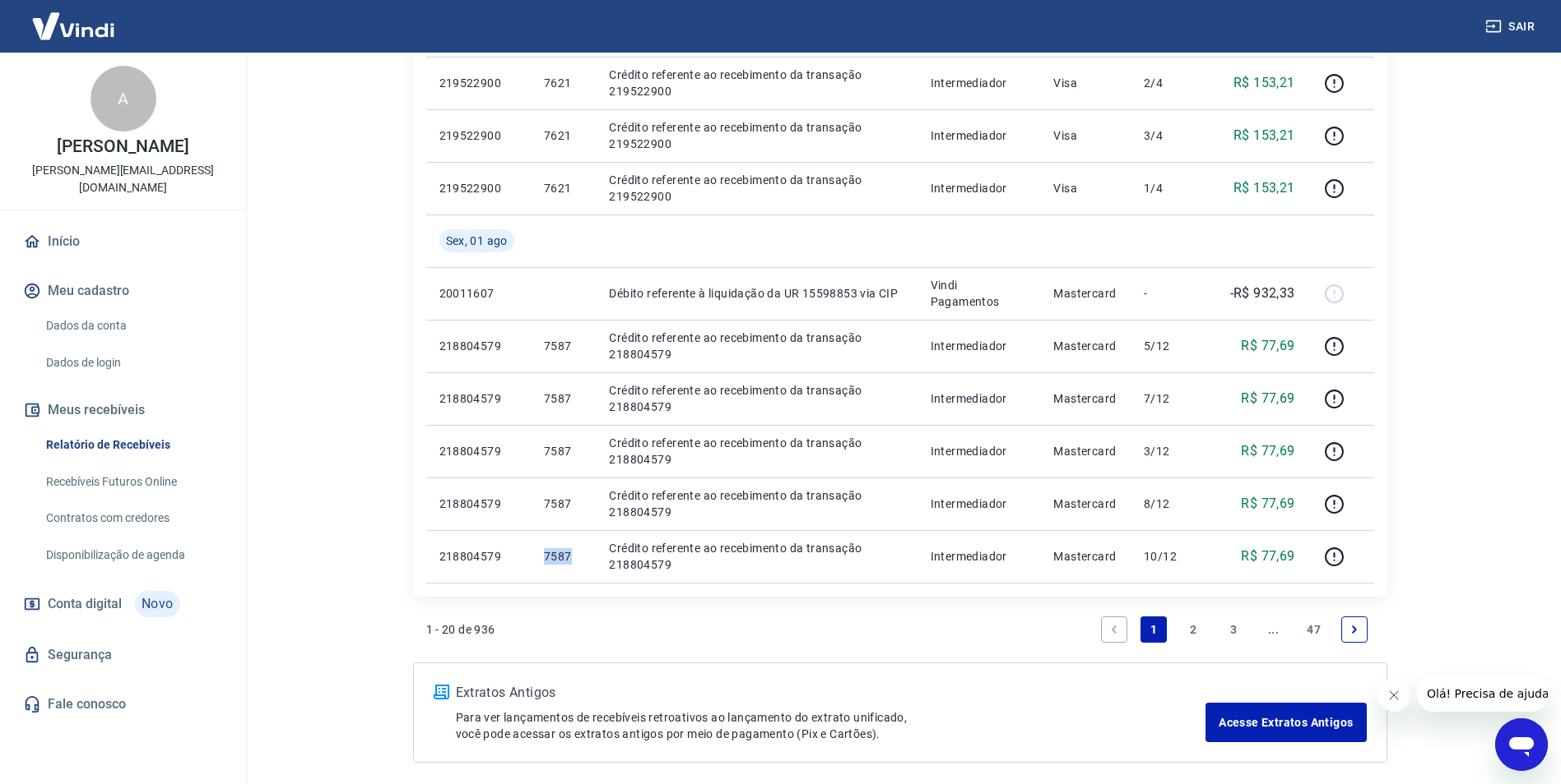
copy p "7587"
click at [1398, 692] on icon "Fechar mensagem da empresa" at bounding box center [1392, 695] width 13 height 13
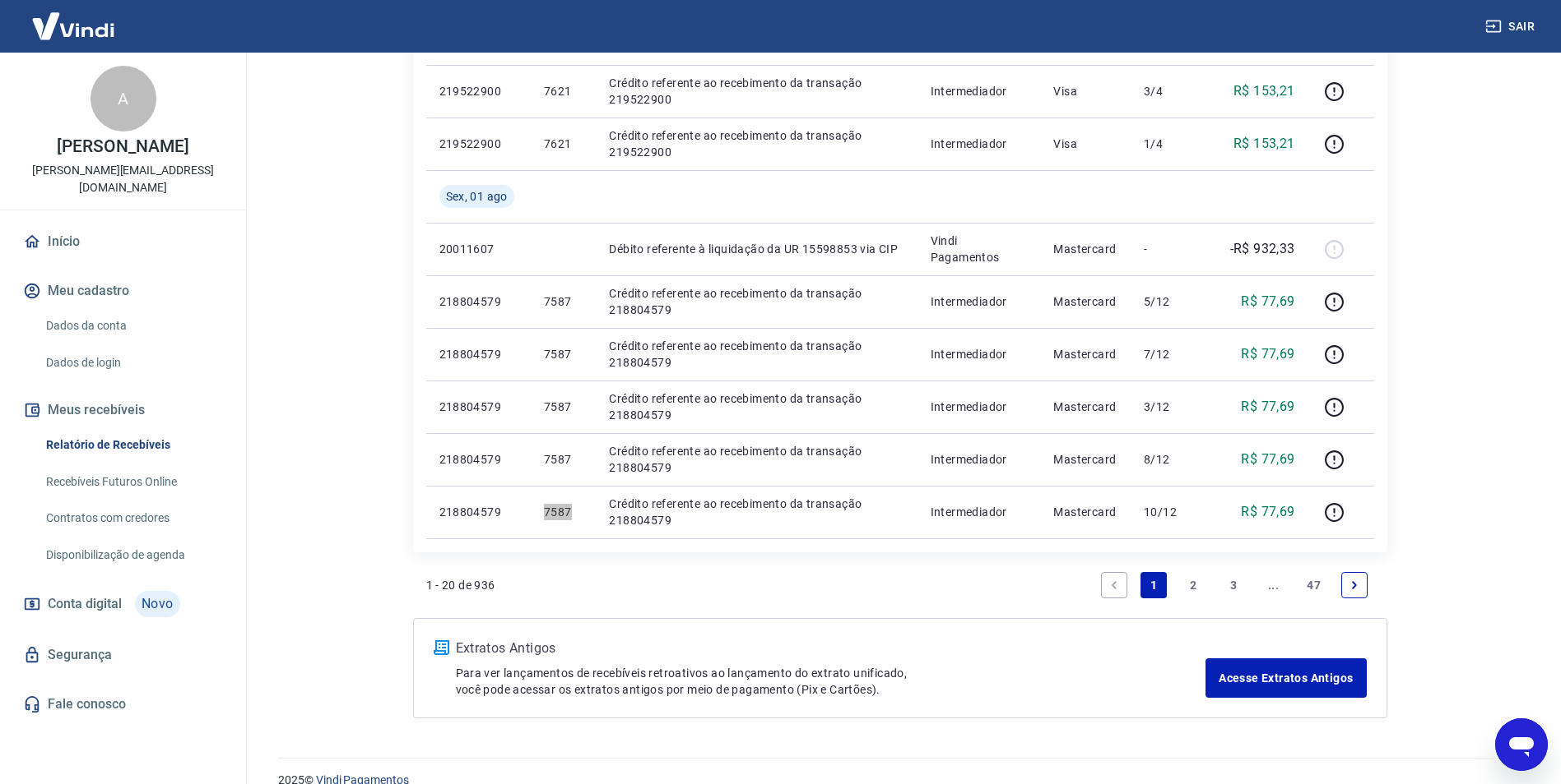
scroll to position [1138, 0]
